Goal: Task Accomplishment & Management: Complete application form

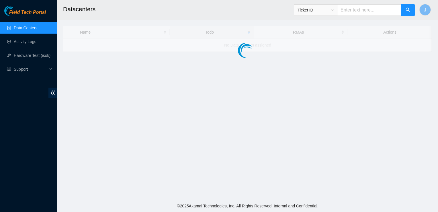
click at [26, 181] on div "Field Tech Portal Data Centers Activity Logs Hardware Test (isok) Support" at bounding box center [28, 109] width 57 height 206
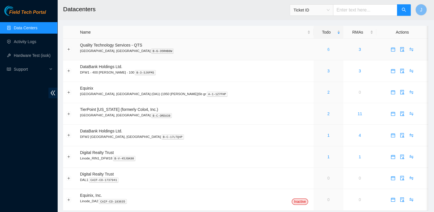
click at [327, 52] on link "6" at bounding box center [328, 49] width 2 height 5
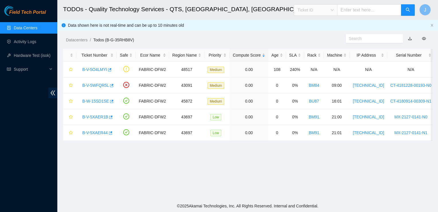
click at [334, 12] on span "Ticket ID" at bounding box center [316, 10] width 36 height 9
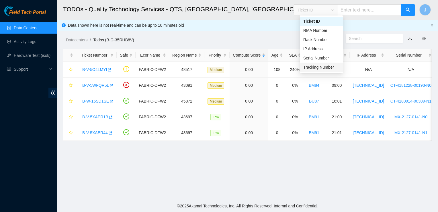
click at [319, 67] on div "Tracking Number" at bounding box center [321, 67] width 36 height 6
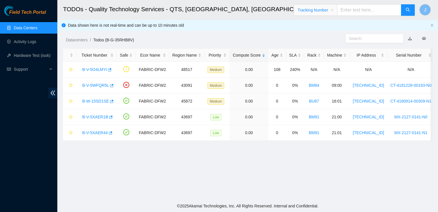
click at [358, 8] on input "text" at bounding box center [369, 9] width 64 height 11
type input "463470060443"
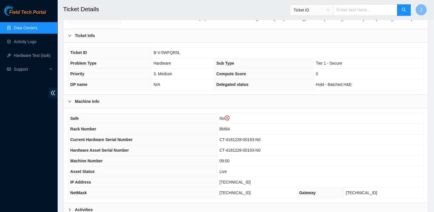
scroll to position [119, 0]
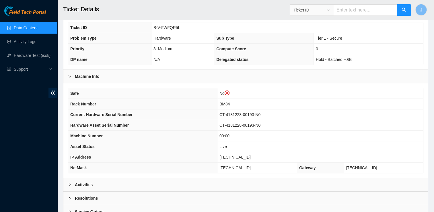
click at [36, 29] on link "Data Centers" at bounding box center [26, 28] width 24 height 5
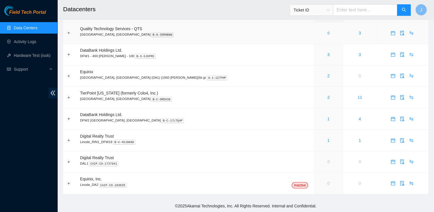
click at [327, 33] on link "6" at bounding box center [328, 33] width 2 height 5
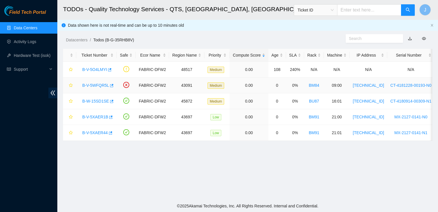
click at [101, 85] on link "B-V-5WFQR5L" at bounding box center [95, 85] width 27 height 5
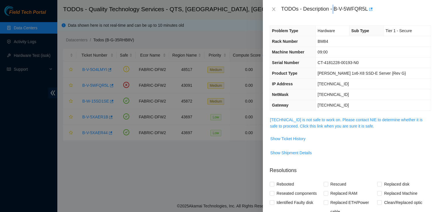
drag, startPoint x: 333, startPoint y: 10, endPoint x: 335, endPoint y: 9, distance: 3.1
click at [335, 9] on div "TODOs - Description - B-V-5WFQR5L" at bounding box center [356, 9] width 150 height 9
drag, startPoint x: 334, startPoint y: 8, endPoint x: 367, endPoint y: 14, distance: 33.0
click at [367, 14] on div "TODOs - Description - B-V-5WFQR5L" at bounding box center [350, 9] width 175 height 18
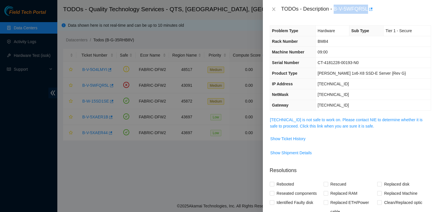
click at [367, 14] on div "TODOs - Description - B-V-5WFQR5L" at bounding box center [350, 9] width 175 height 18
copy div "B-V-5WFQR5L"
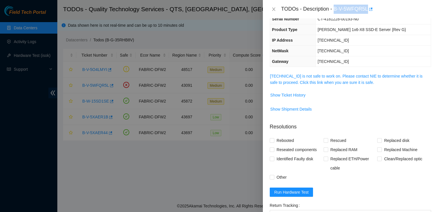
scroll to position [42, 0]
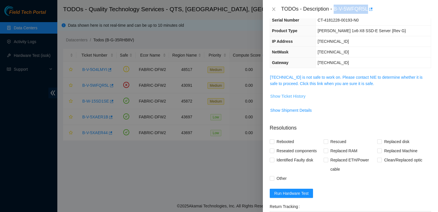
click at [297, 93] on span "Show Ticket History" at bounding box center [287, 96] width 35 height 6
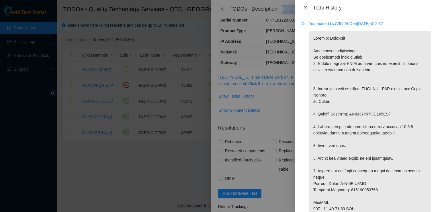
click at [307, 8] on icon "close" at bounding box center [305, 7] width 5 height 5
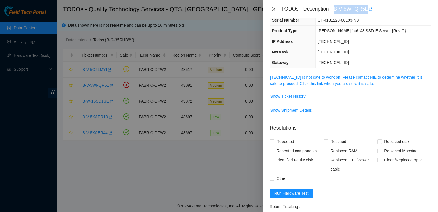
click at [274, 8] on icon "close" at bounding box center [273, 9] width 5 height 5
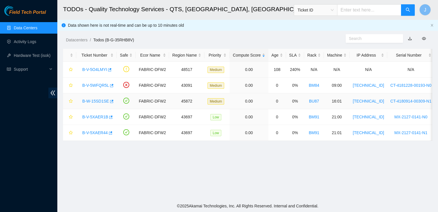
scroll to position [61, 0]
click at [94, 83] on link "B-V-5WFQR5L" at bounding box center [95, 85] width 27 height 5
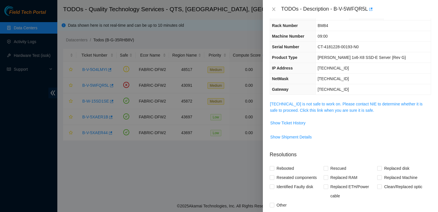
scroll to position [14, 0]
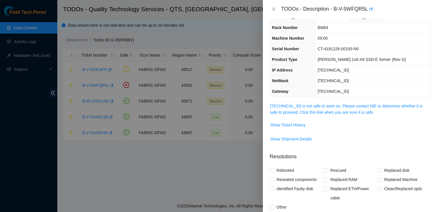
click at [224, 153] on div at bounding box center [219, 106] width 438 height 212
click at [275, 10] on icon "close" at bounding box center [273, 9] width 5 height 5
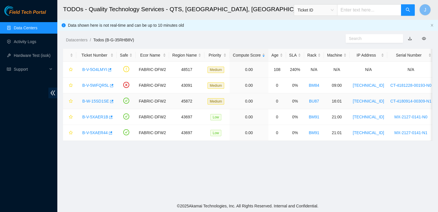
click at [93, 100] on link "B-W-15SD1SE" at bounding box center [95, 101] width 27 height 5
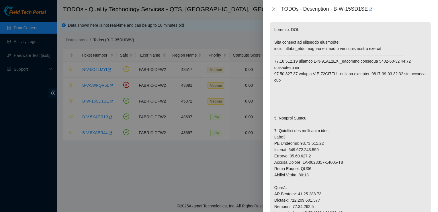
scroll to position [17, 0]
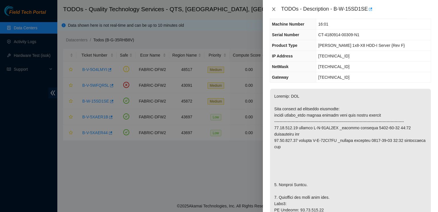
click at [273, 9] on icon "close" at bounding box center [273, 9] width 5 height 5
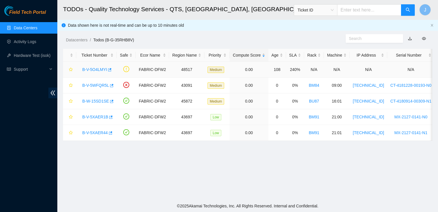
click at [102, 71] on link "B-V-5O4LMYI" at bounding box center [94, 69] width 25 height 5
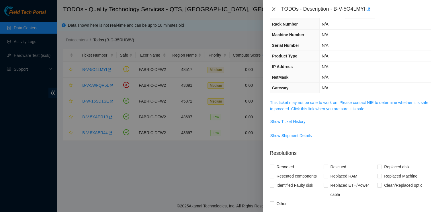
click at [277, 11] on button "Close" at bounding box center [274, 9] width 8 height 5
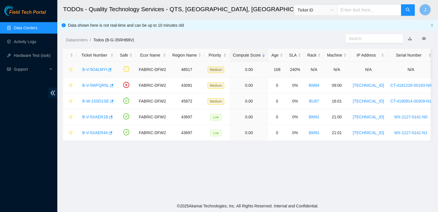
click at [104, 69] on link "B-V-5O4LMYI" at bounding box center [94, 69] width 25 height 5
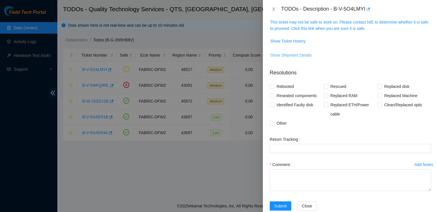
scroll to position [0, 0]
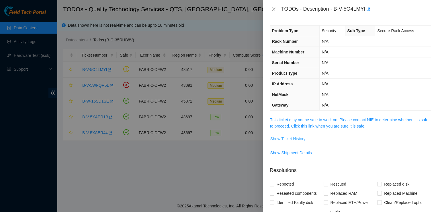
click at [290, 136] on span "Show Ticket History" at bounding box center [287, 138] width 35 height 6
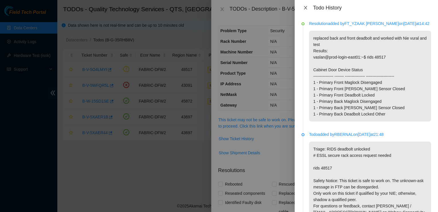
click at [306, 8] on icon "close" at bounding box center [305, 7] width 3 height 3
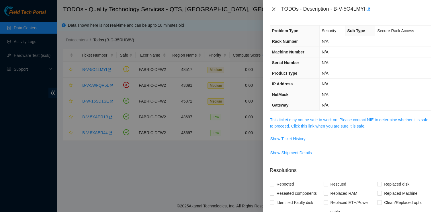
click at [277, 10] on button "Close" at bounding box center [274, 9] width 8 height 5
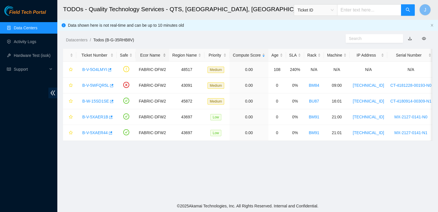
click at [245, 198] on main "TODOs - Quality Technology Services - QTS, Irving, TX Ticket ID J Data shown he…" at bounding box center [247, 100] width 381 height 200
click at [95, 85] on link "B-V-5WFQR5L" at bounding box center [95, 85] width 27 height 5
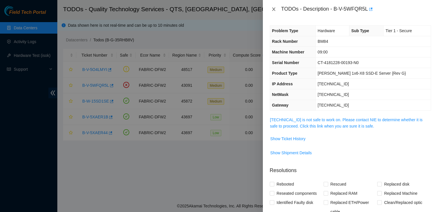
click at [274, 9] on icon "close" at bounding box center [273, 8] width 3 height 3
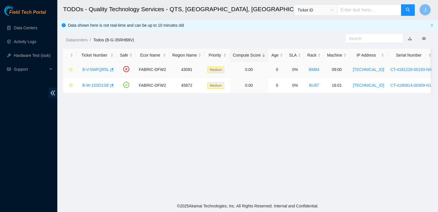
click at [99, 70] on link "B-V-5WFQR5L" at bounding box center [95, 69] width 27 height 5
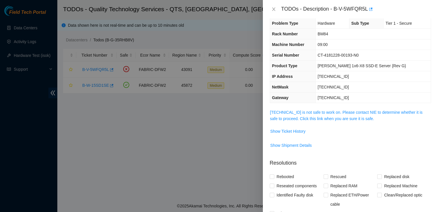
scroll to position [7, 0]
click at [279, 132] on span "Show Ticket History" at bounding box center [287, 131] width 35 height 6
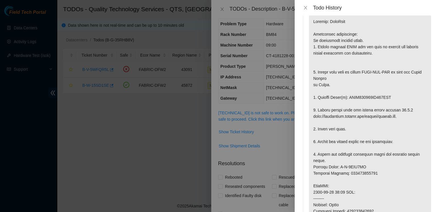
scroll to position [17, 0]
click at [308, 6] on icon "close" at bounding box center [305, 7] width 5 height 5
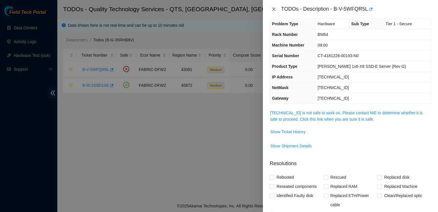
click at [275, 7] on icon "close" at bounding box center [273, 8] width 3 height 3
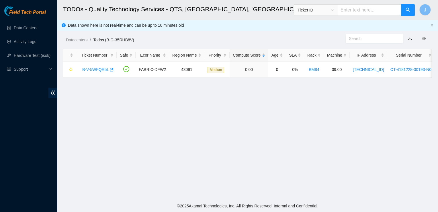
click at [299, 102] on main "TODOs - Quality Technology Services - QTS, Irving, TX Ticket ID J Data shown he…" at bounding box center [247, 100] width 381 height 200
click at [97, 70] on link "B-V-5WFQR5L" at bounding box center [95, 69] width 27 height 5
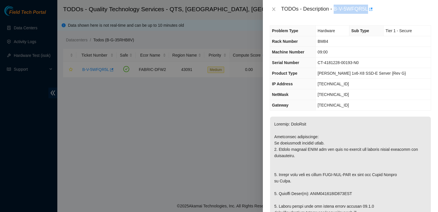
drag, startPoint x: 334, startPoint y: 9, endPoint x: 367, endPoint y: 12, distance: 33.1
click at [367, 12] on div "TODOs - Description - B-V-5WFQR5L" at bounding box center [356, 9] width 150 height 9
copy div "B-V-5WFQR5L"
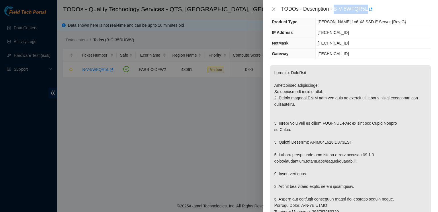
scroll to position [52, 0]
drag, startPoint x: 351, startPoint y: 139, endPoint x: 309, endPoint y: 141, distance: 41.9
copy p "BTYF834208LS480BGN"
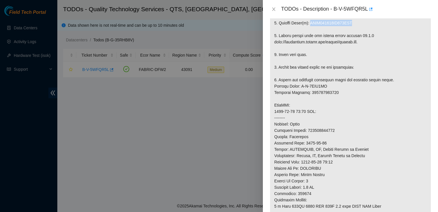
scroll to position [172, 0]
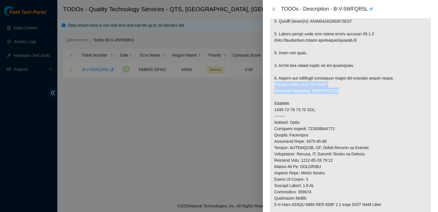
drag, startPoint x: 340, startPoint y: 89, endPoint x: 273, endPoint y: 84, distance: 67.0
click at [273, 84] on p at bounding box center [350, 103] width 161 height 318
copy p "Service Order: B-V-5WFQ3FH Tracking Numbers: 463470060443"
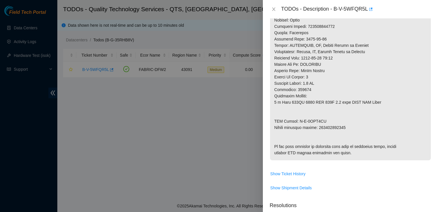
scroll to position [274, 0]
drag, startPoint x: 345, startPoint y: 127, endPoint x: 269, endPoint y: 123, distance: 76.1
click at [270, 123] on td at bounding box center [350, 5] width 161 height 327
drag, startPoint x: 269, startPoint y: 123, endPoint x: 282, endPoint y: 124, distance: 12.9
click at [282, 124] on p at bounding box center [350, 1] width 161 height 318
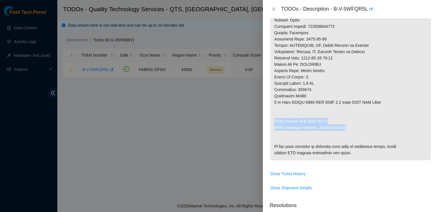
drag, startPoint x: 274, startPoint y: 120, endPoint x: 343, endPoint y: 127, distance: 70.0
click at [343, 127] on p at bounding box center [350, 1] width 161 height 318
copy p "RMA Return: B-V-5WFQ3FQ Return tracking number: 463470060454"
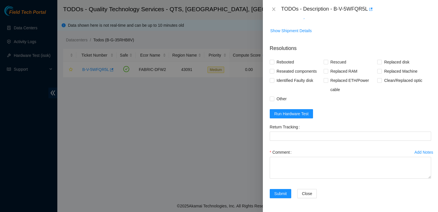
scroll to position [455, 0]
click at [299, 116] on span "Run Hardware Test" at bounding box center [291, 113] width 34 height 6
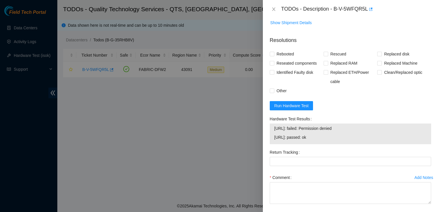
scroll to position [439, 0]
click at [352, 123] on div "Hardware Test Results" at bounding box center [350, 118] width 161 height 9
click at [303, 108] on span "Run Hardware Test" at bounding box center [291, 105] width 34 height 6
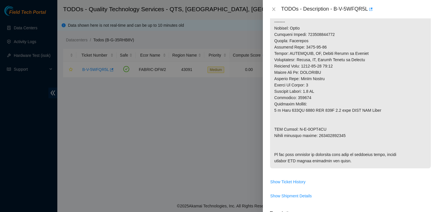
scroll to position [455, 0]
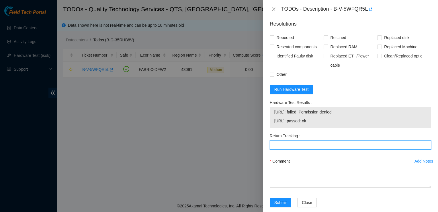
click at [283, 149] on Tracking "Return Tracking" at bounding box center [350, 144] width 161 height 9
paste Tracking "RMA Return: B-V-5WFQ3FQ Return tracking number: 463470060454"
click at [369, 149] on Tracking "RMA Return: B-V-5WFQ3FQ Return tracking number: 463470060454" at bounding box center [350, 144] width 161 height 9
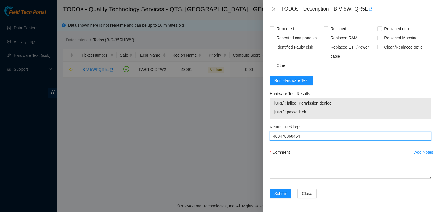
type Tracking "463470060454"
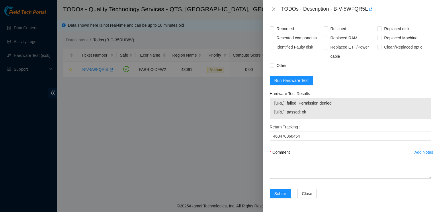
drag, startPoint x: 287, startPoint y: 48, endPoint x: 291, endPoint y: 54, distance: 7.6
click at [287, 48] on span "Identified Faulty disk" at bounding box center [294, 46] width 41 height 9
click at [274, 48] on input "Identified Faulty disk" at bounding box center [272, 47] width 4 height 4
click at [273, 48] on input "Identified Faulty disk" at bounding box center [272, 47] width 4 height 4
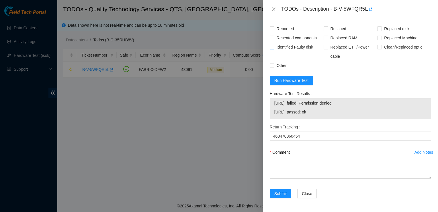
checkbox input "true"
drag, startPoint x: 366, startPoint y: 8, endPoint x: 334, endPoint y: 11, distance: 32.8
click at [334, 11] on div "TODOs - Description - B-V-5WFQR5L" at bounding box center [356, 9] width 150 height 9
copy div "B-V-5WFQR5L"
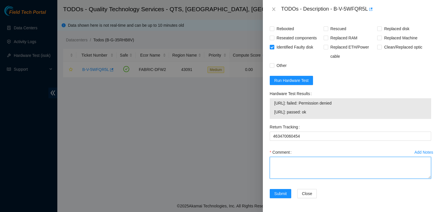
click at [283, 162] on textarea "Comment" at bounding box center [350, 168] width 161 height 22
paste textarea "rebooted, identified and swapped bad disk, rebooted, ISOK states permission den…"
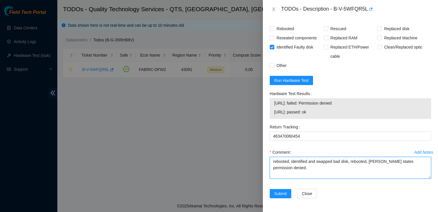
type textarea "rebooted, identified and swapped bad disk, rebooted, ISOK states permission den…"
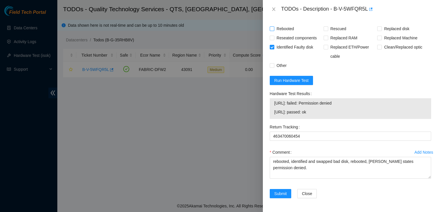
click at [282, 33] on span "Rebooted" at bounding box center [285, 28] width 22 height 9
click at [274, 30] on input "Rebooted" at bounding box center [272, 28] width 4 height 4
checkbox input "true"
click at [282, 42] on span "Reseated components" at bounding box center [296, 37] width 45 height 9
click at [274, 40] on input "Reseated components" at bounding box center [272, 38] width 4 height 4
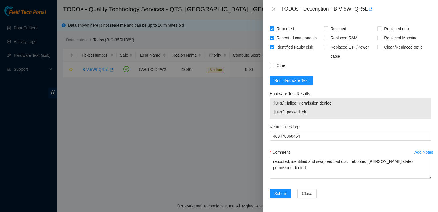
click at [282, 42] on span "Reseated components" at bounding box center [296, 37] width 45 height 9
click at [274, 40] on input "Reseated components" at bounding box center [272, 38] width 4 height 4
checkbox input "false"
click at [388, 33] on span "Replaced disk" at bounding box center [397, 28] width 30 height 9
click at [381, 30] on input "Replaced disk" at bounding box center [379, 28] width 4 height 4
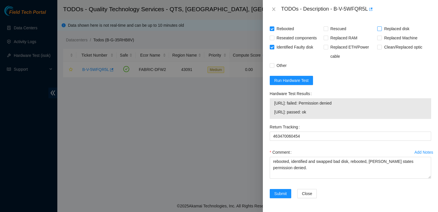
checkbox input "true"
click at [281, 193] on span "Submit" at bounding box center [280, 193] width 13 height 6
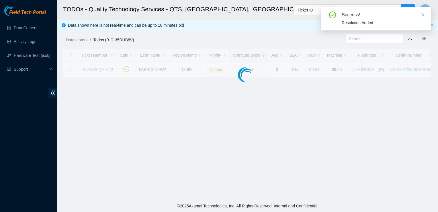
scroll to position [163, 0]
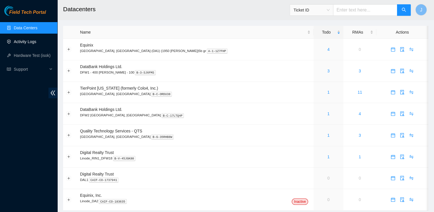
click at [36, 44] on link "Activity Logs" at bounding box center [25, 41] width 23 height 5
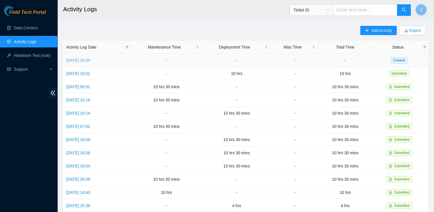
click at [89, 58] on link "Thu, 02 Oct 2025 10:49" at bounding box center [78, 60] width 24 height 5
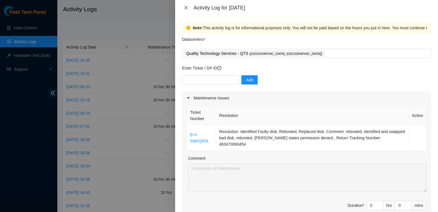
click at [185, 8] on icon "close" at bounding box center [186, 7] width 5 height 5
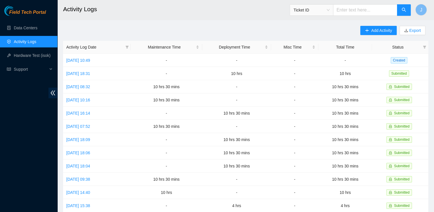
click at [277, 14] on h2 "Activity Logs" at bounding box center [211, 9] width 296 height 18
